Goal: Information Seeking & Learning: Learn about a topic

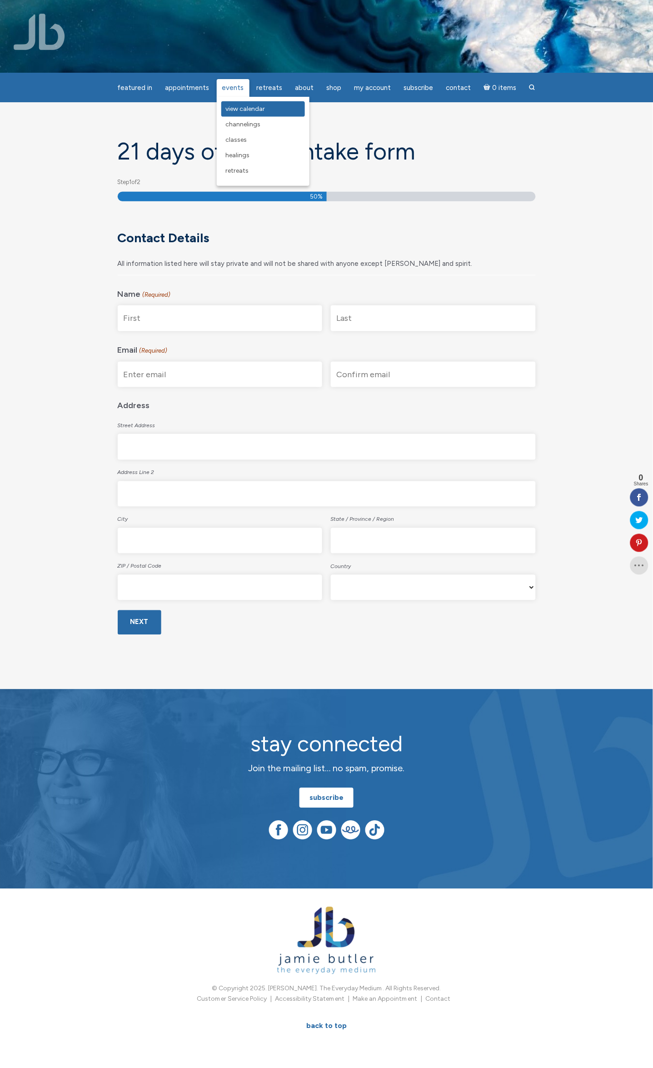
click at [239, 106] on span "View Calendar" at bounding box center [246, 109] width 40 height 8
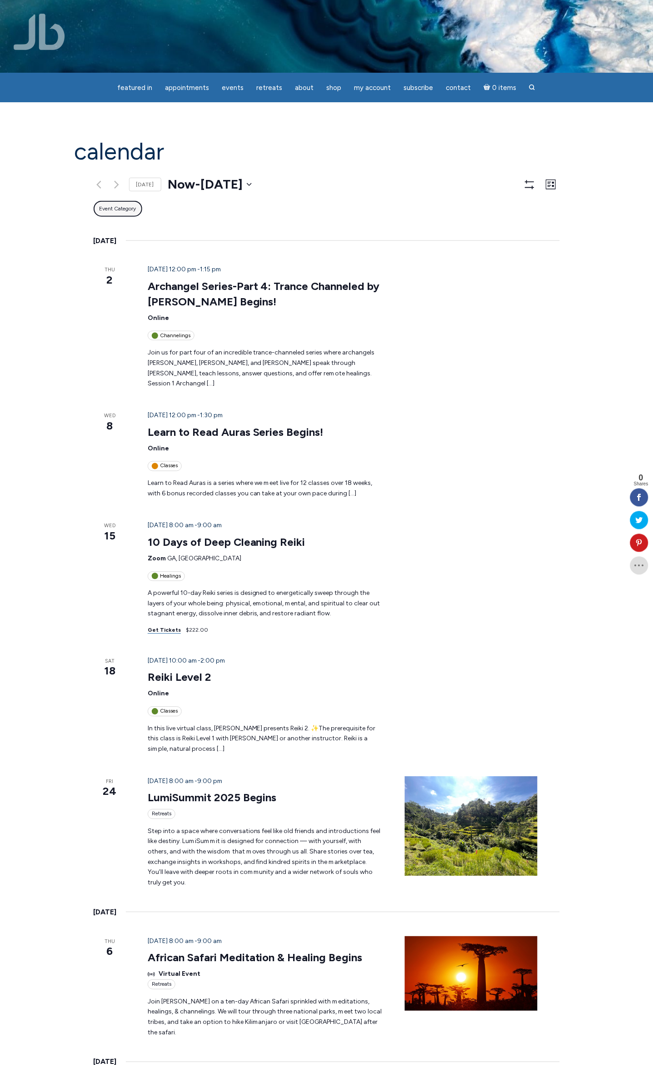
click at [109, 205] on span "Event Category" at bounding box center [118, 209] width 37 height 8
click at [103, 301] on input "Live Stream Events" at bounding box center [109, 307] width 12 height 12
checkbox input "true"
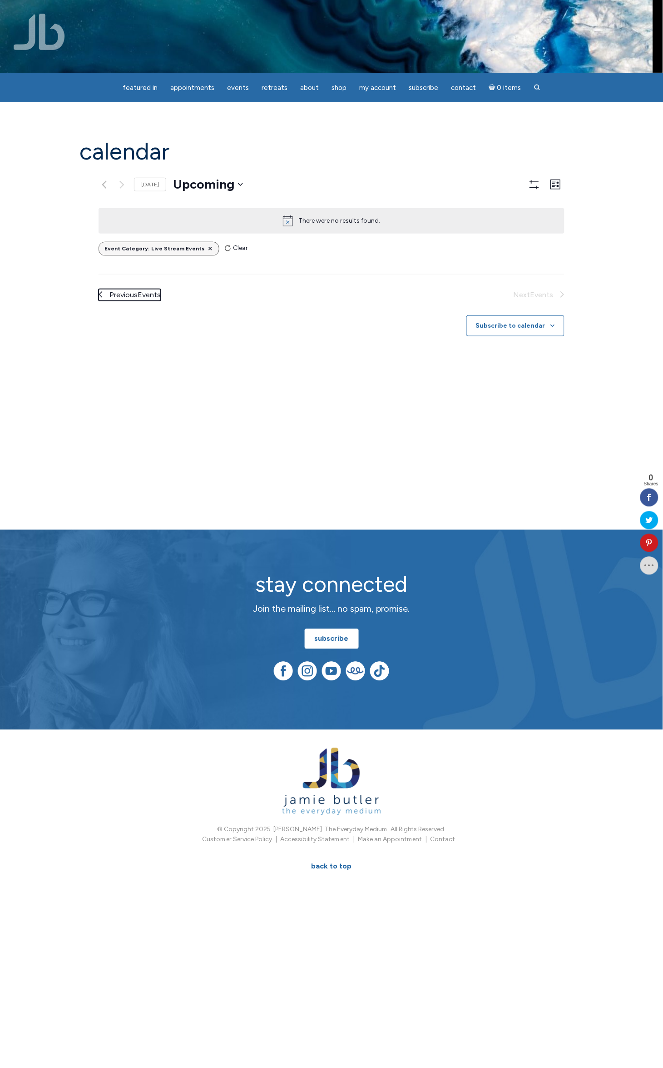
click at [138, 290] on span "Events" at bounding box center [149, 294] width 23 height 9
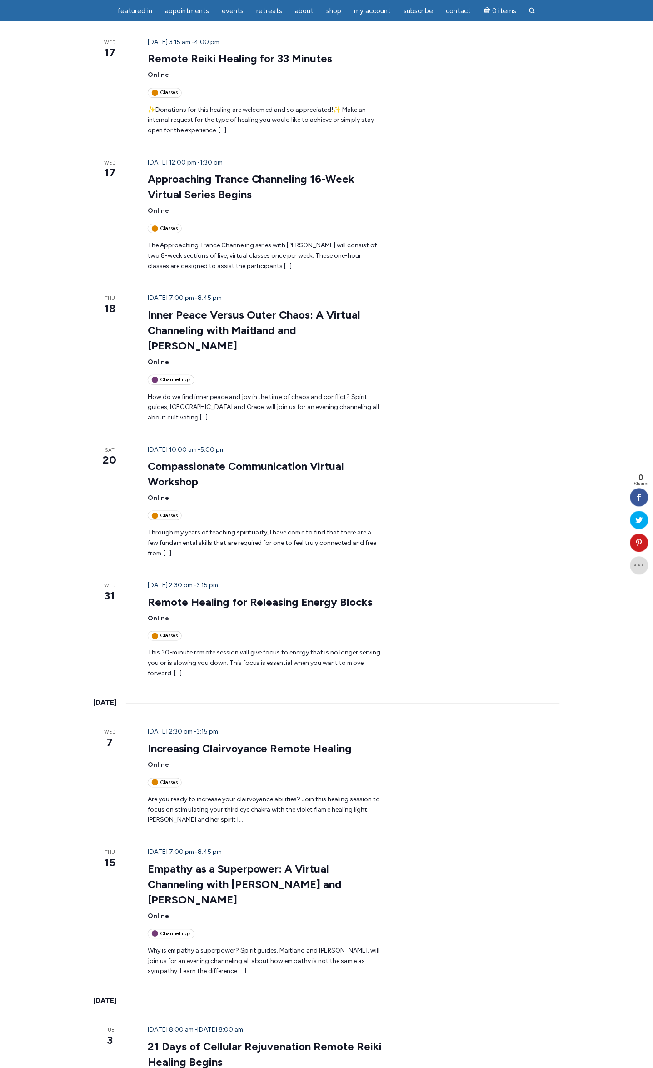
scroll to position [886, 0]
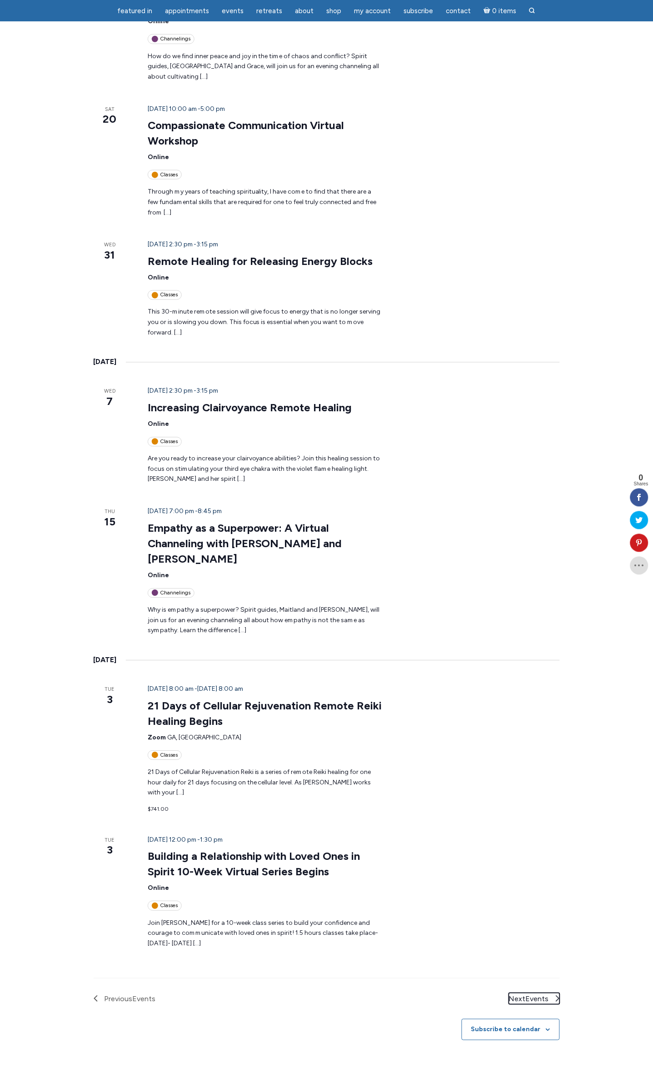
click at [537, 993] on span "Next Events" at bounding box center [529, 999] width 40 height 12
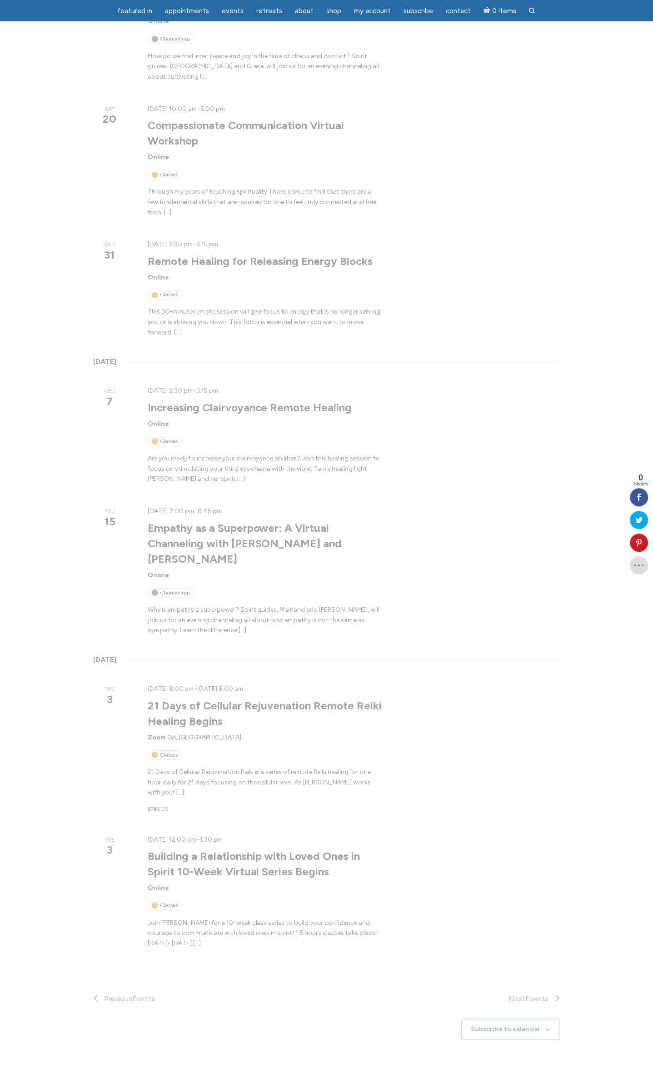
scroll to position [0, 0]
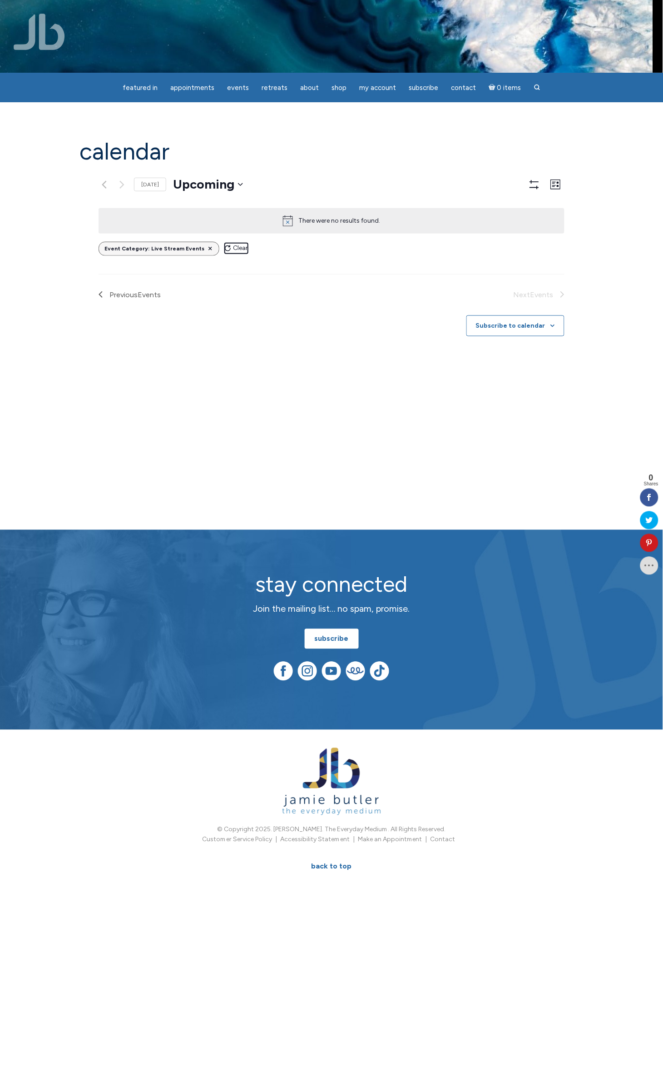
click at [225, 243] on button "Clear" at bounding box center [236, 248] width 23 height 10
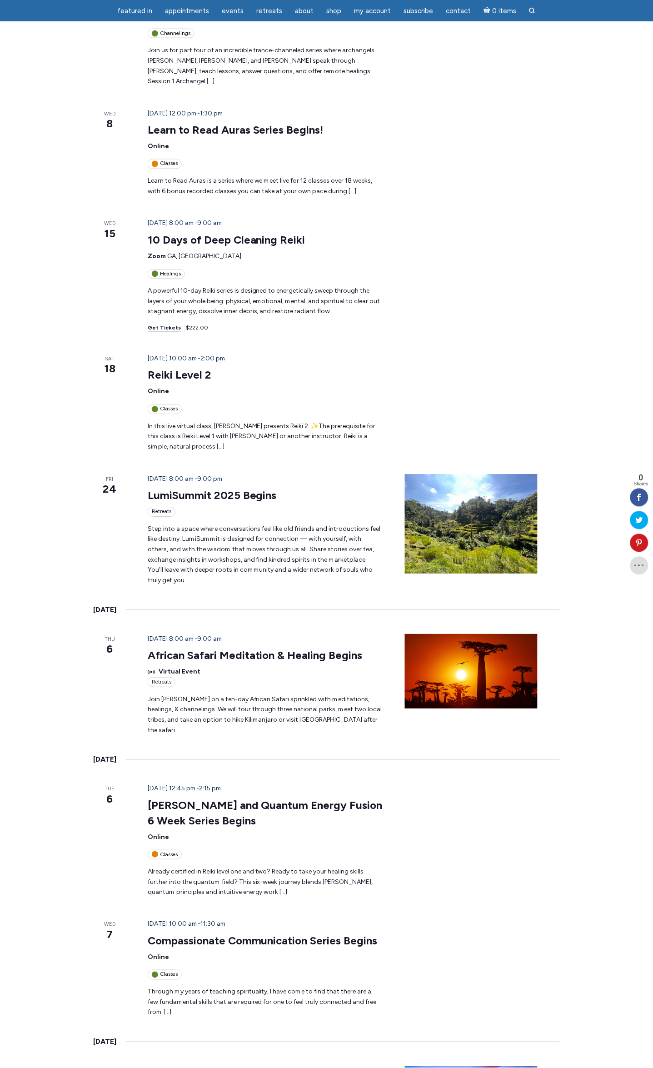
scroll to position [613, 0]
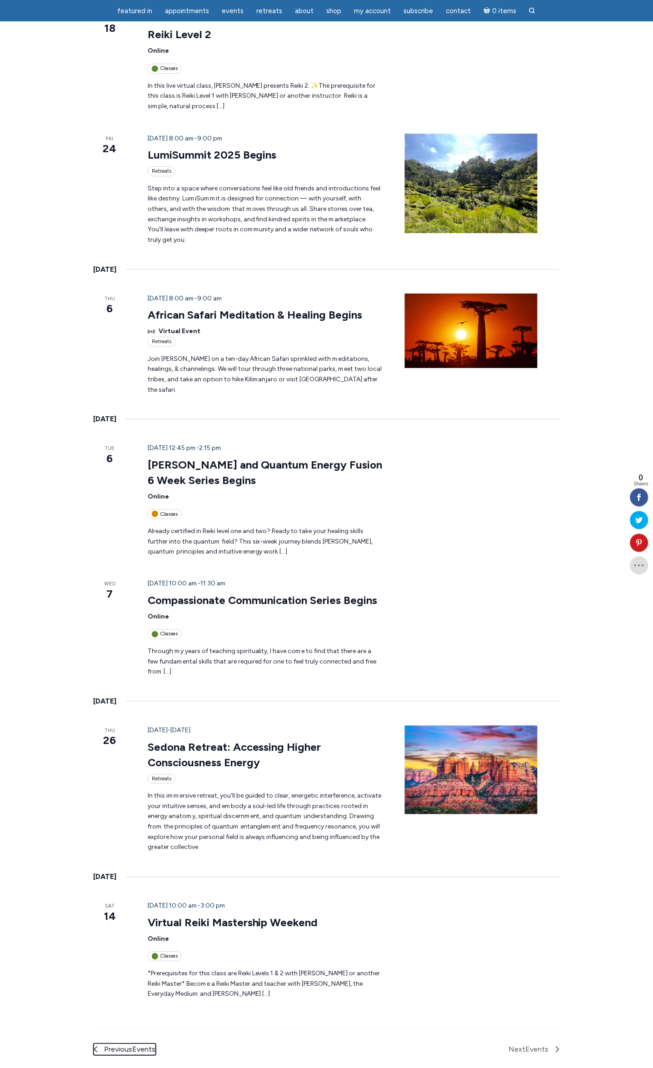
click at [134, 1045] on span "Events" at bounding box center [144, 1049] width 23 height 9
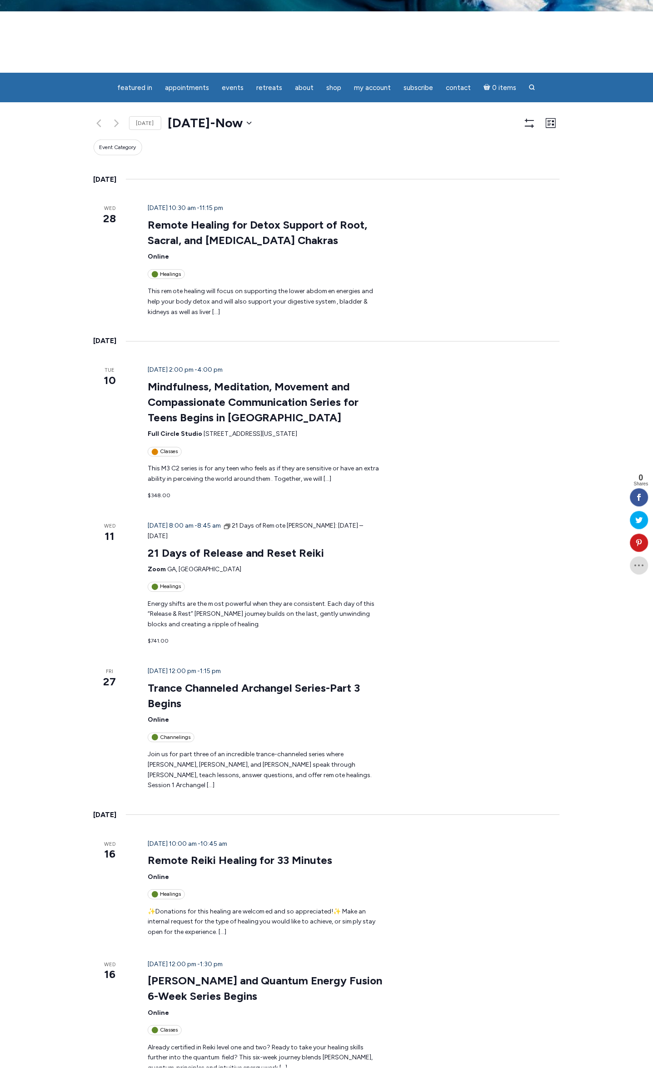
scroll to position [0, 0]
